Goal: Check status: Check status

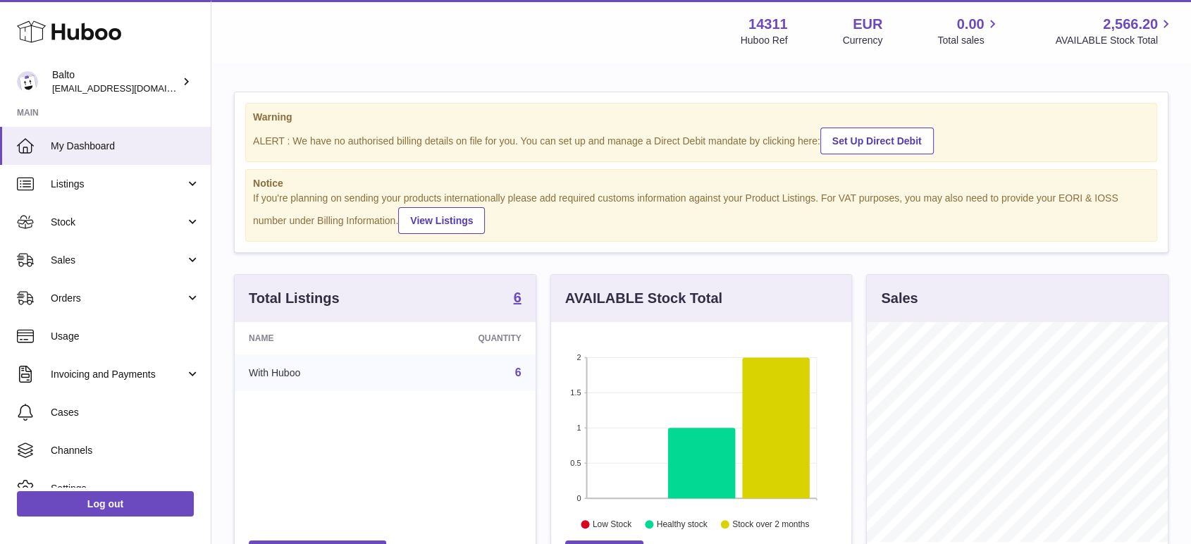
scroll to position [220, 300]
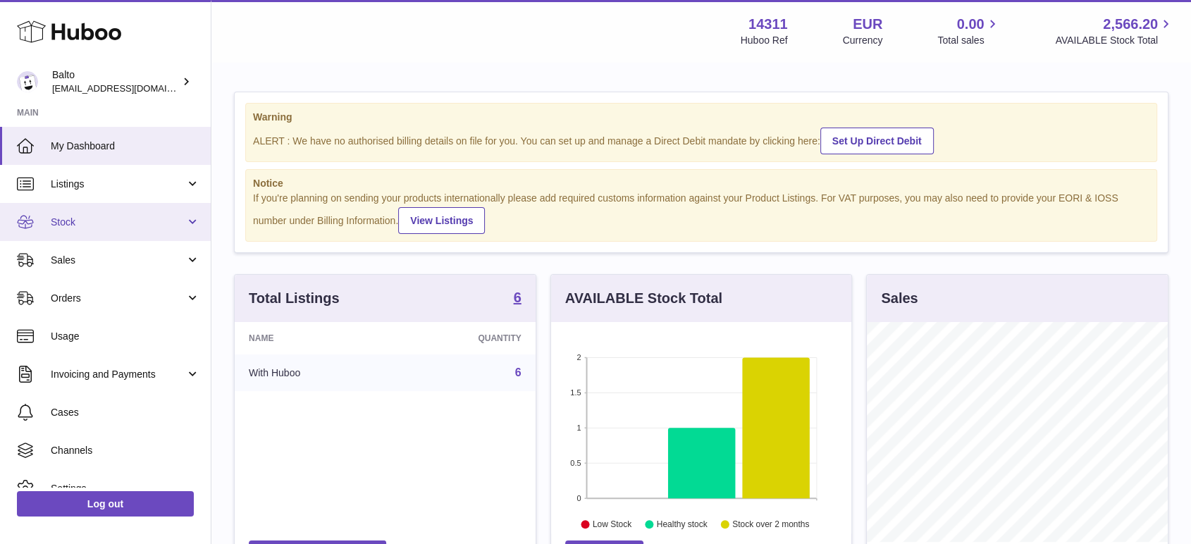
click at [110, 230] on link "Stock" at bounding box center [105, 222] width 211 height 38
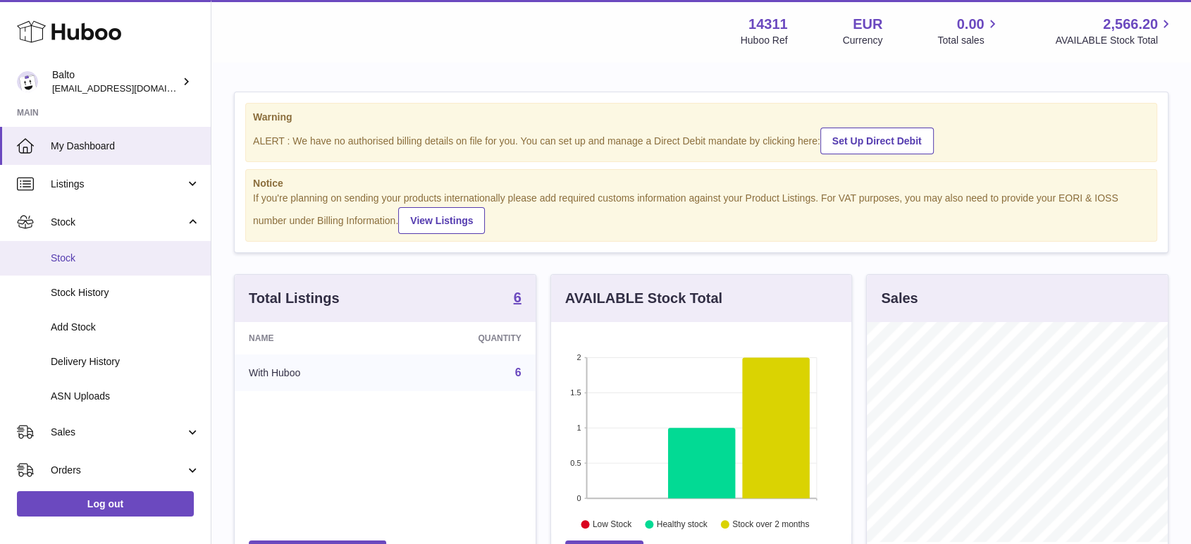
click at [103, 258] on span "Stock" at bounding box center [125, 258] width 149 height 13
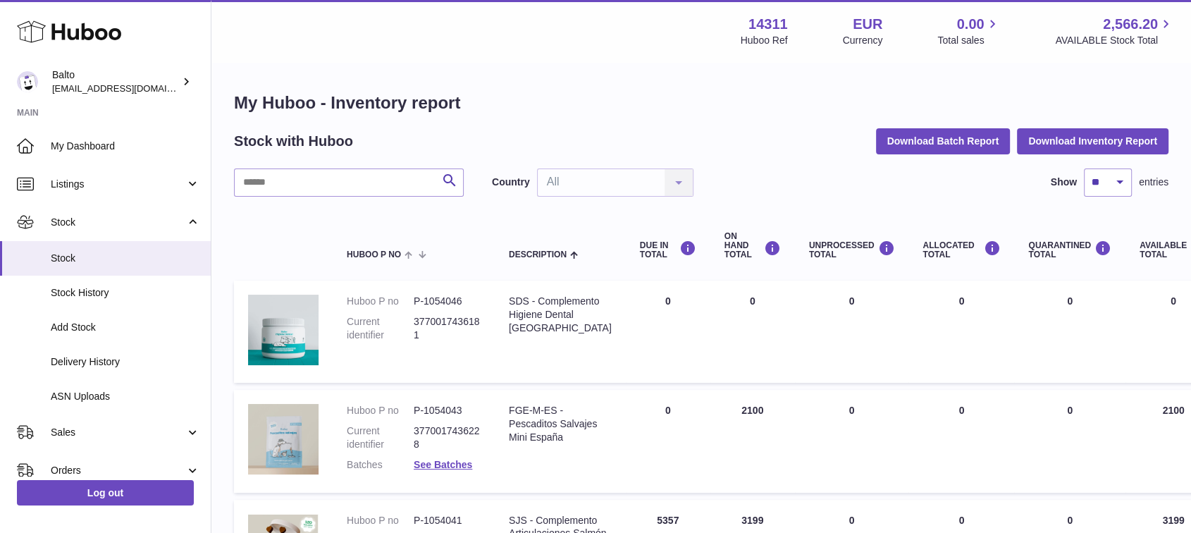
scroll to position [78, 0]
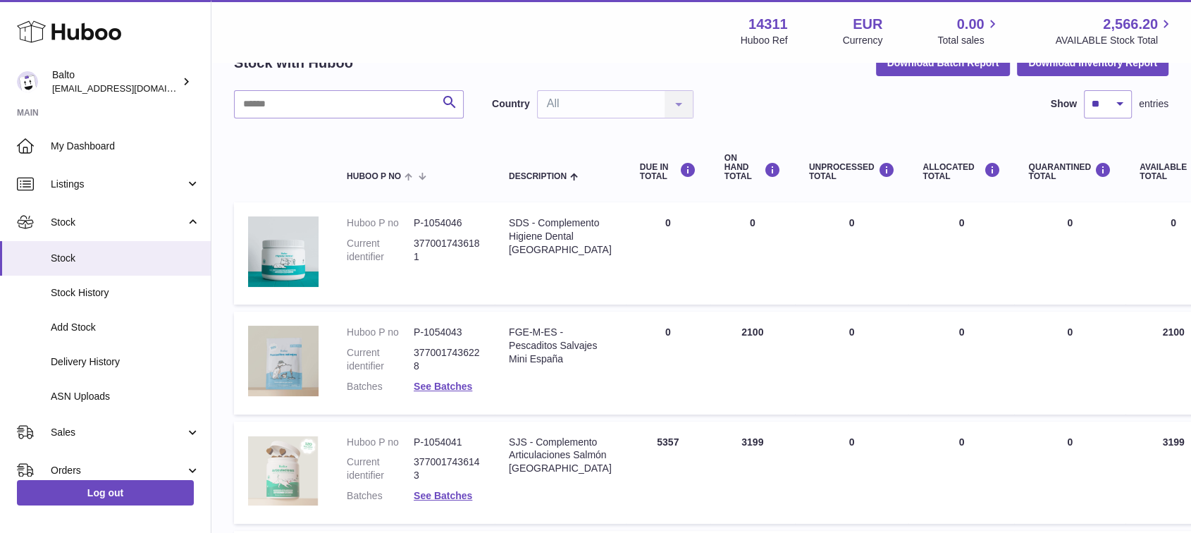
click at [307, 483] on img at bounding box center [283, 470] width 70 height 70
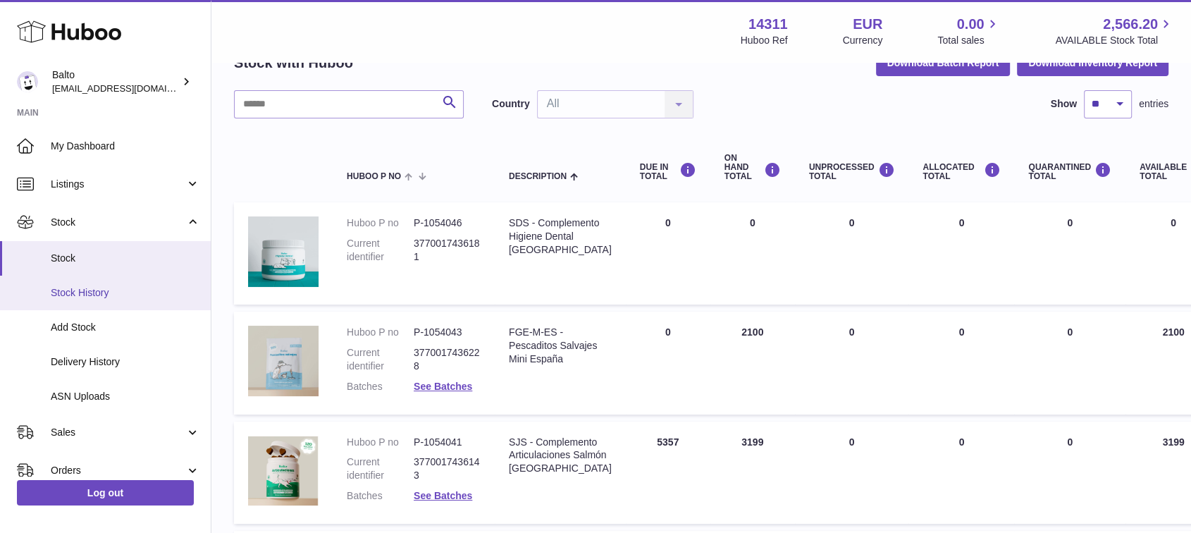
click at [119, 287] on span "Stock History" at bounding box center [125, 292] width 149 height 13
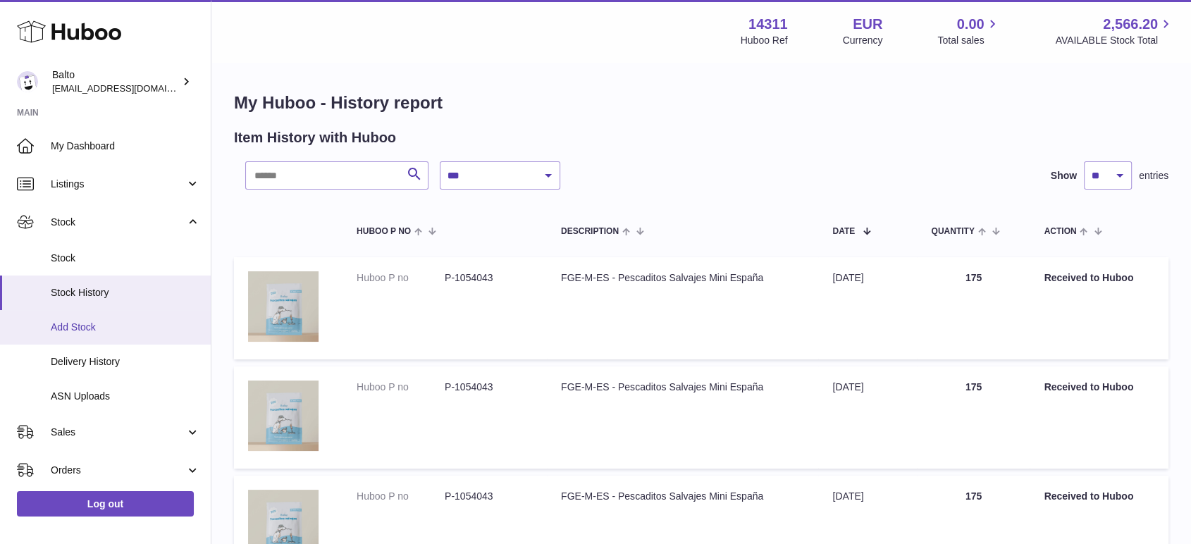
click at [116, 335] on link "Add Stock" at bounding box center [105, 327] width 211 height 35
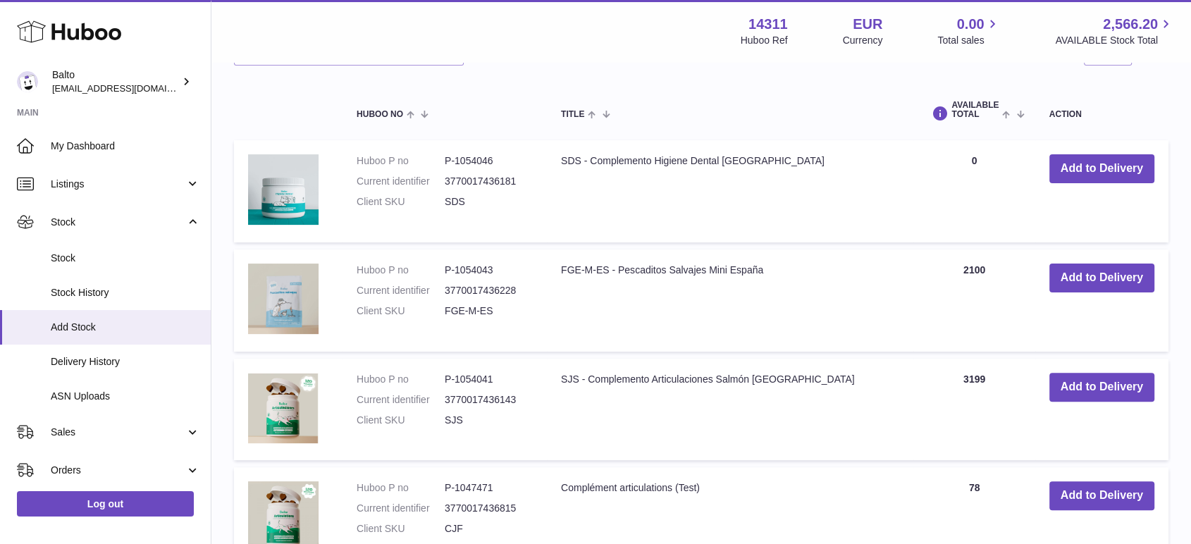
scroll to position [234, 0]
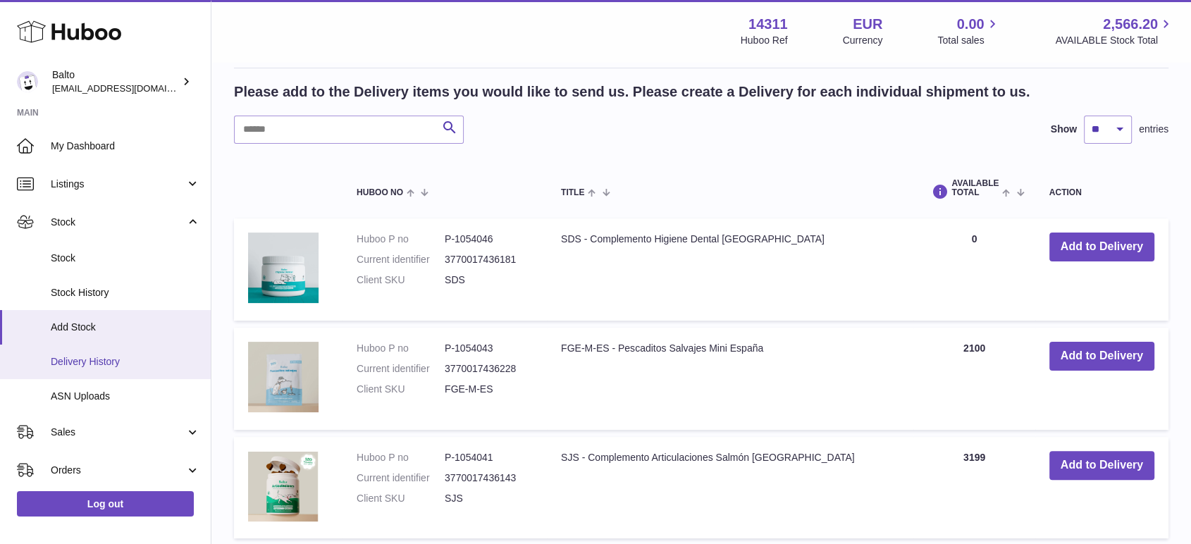
click at [86, 361] on span "Delivery History" at bounding box center [125, 361] width 149 height 13
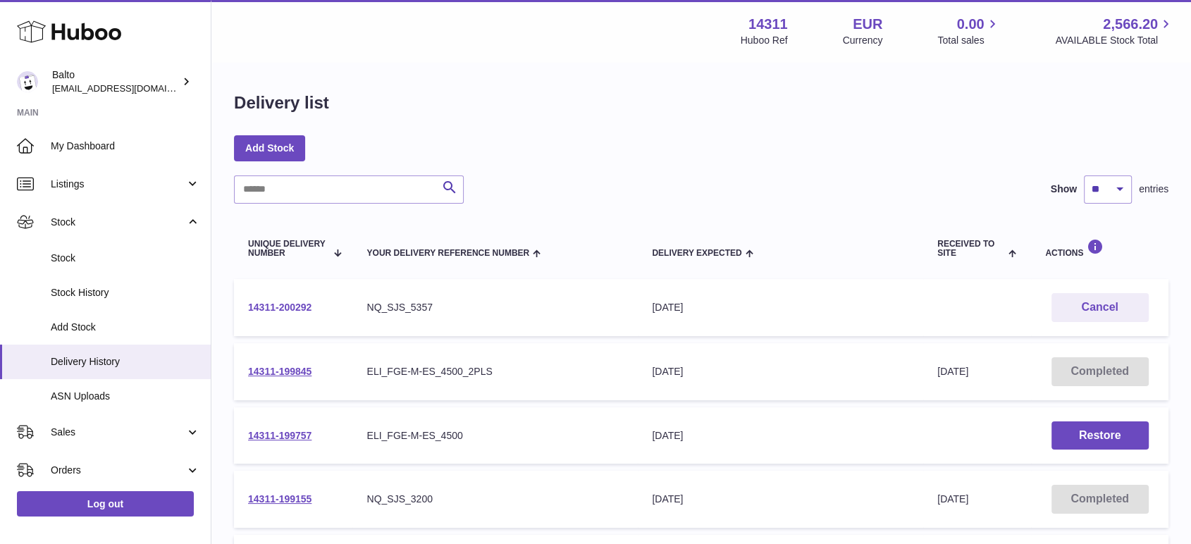
click at [290, 304] on link "14311-200292" at bounding box center [279, 307] width 63 height 11
